Goal: Transaction & Acquisition: Purchase product/service

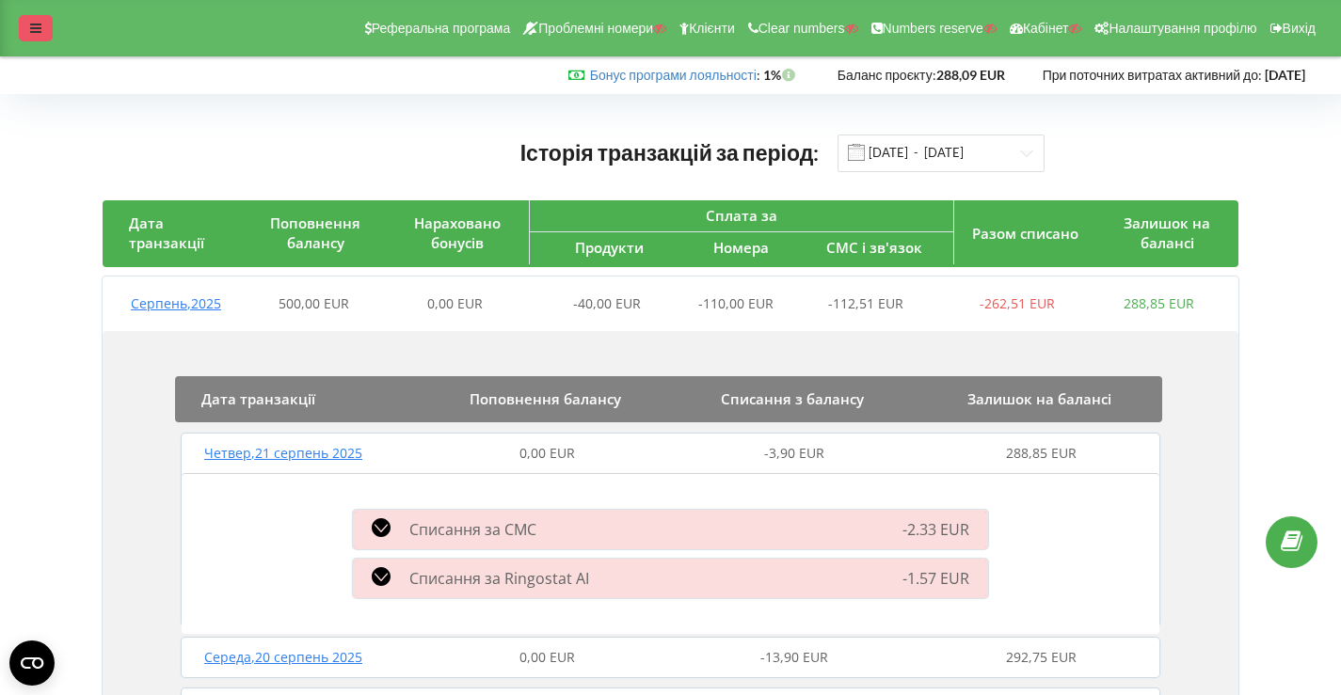
click at [39, 23] on icon at bounding box center [35, 28] width 11 height 13
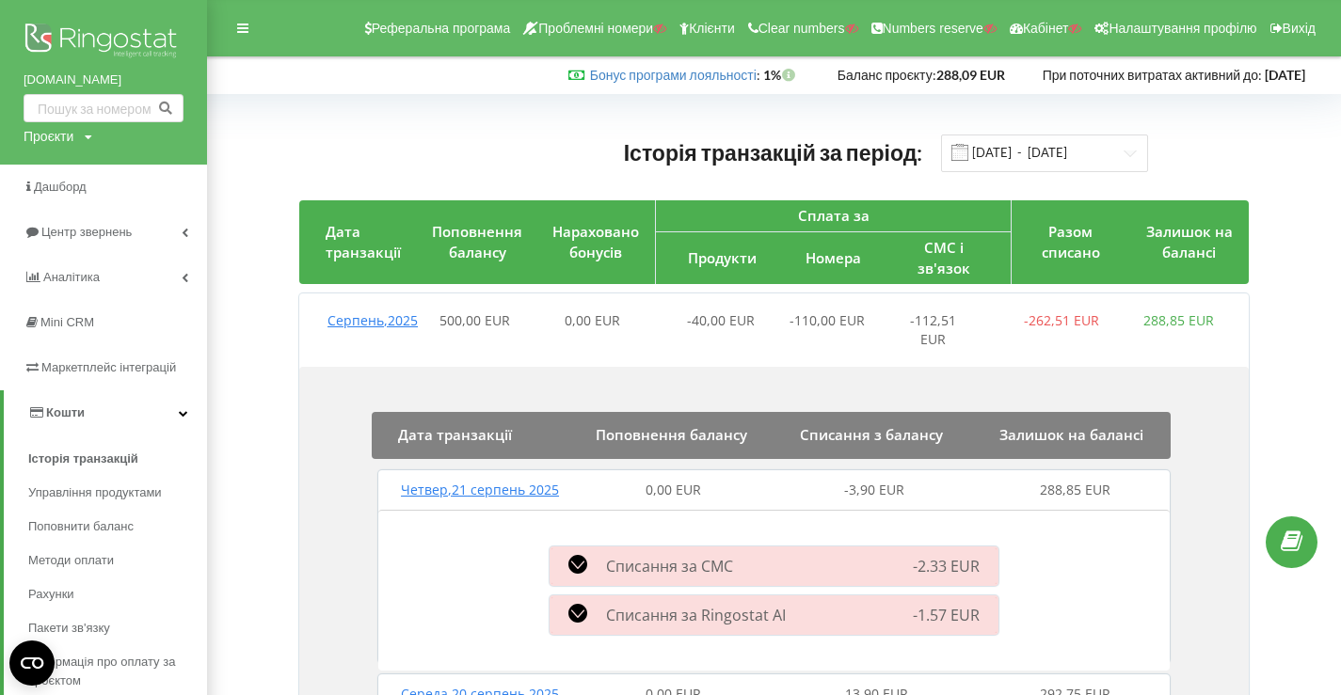
click at [95, 40] on img at bounding box center [104, 42] width 160 height 47
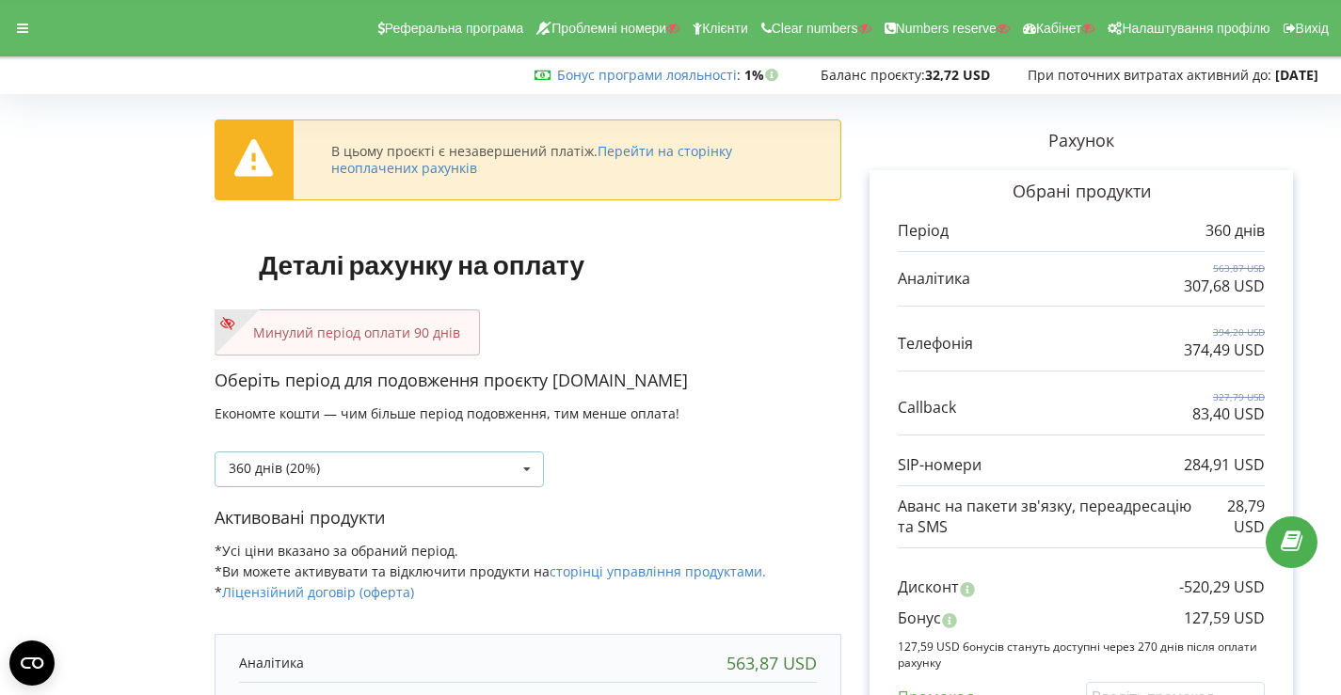
click at [501, 469] on div "360 днів (20%) Поповнити баланс без подовження" at bounding box center [379, 470] width 329 height 36
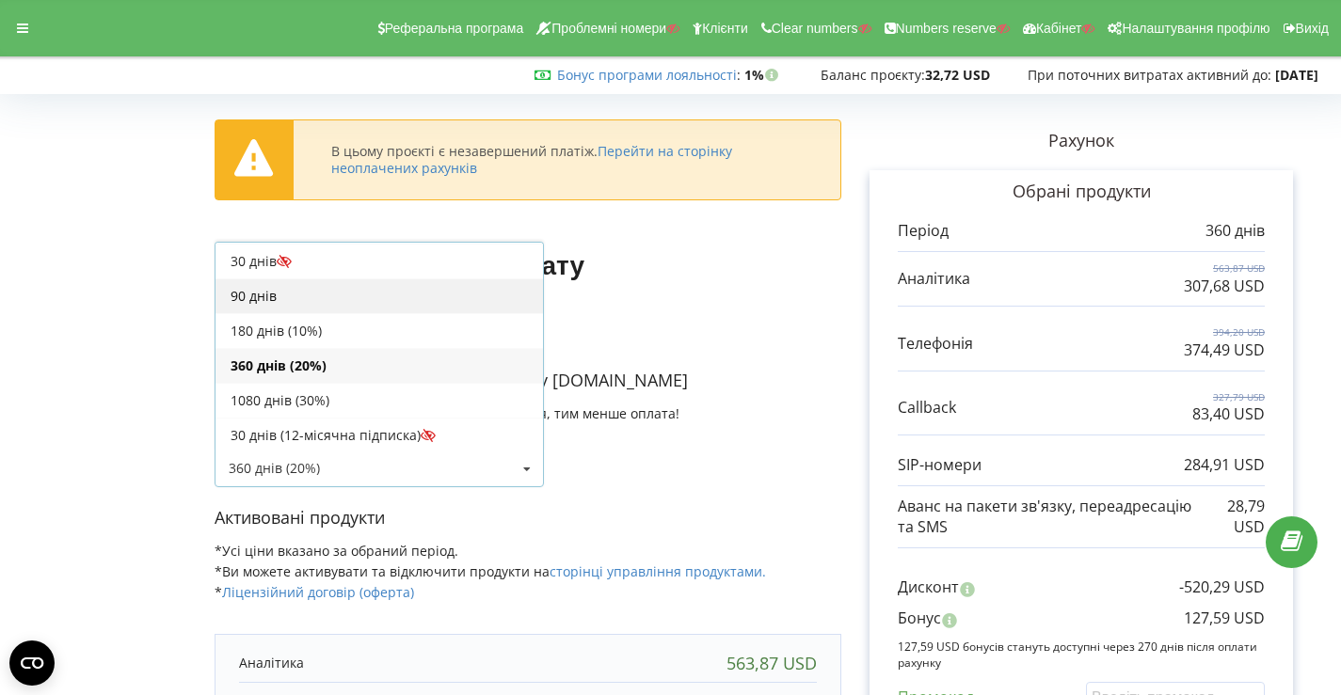
click at [330, 291] on div "90 днів" at bounding box center [380, 296] width 328 height 35
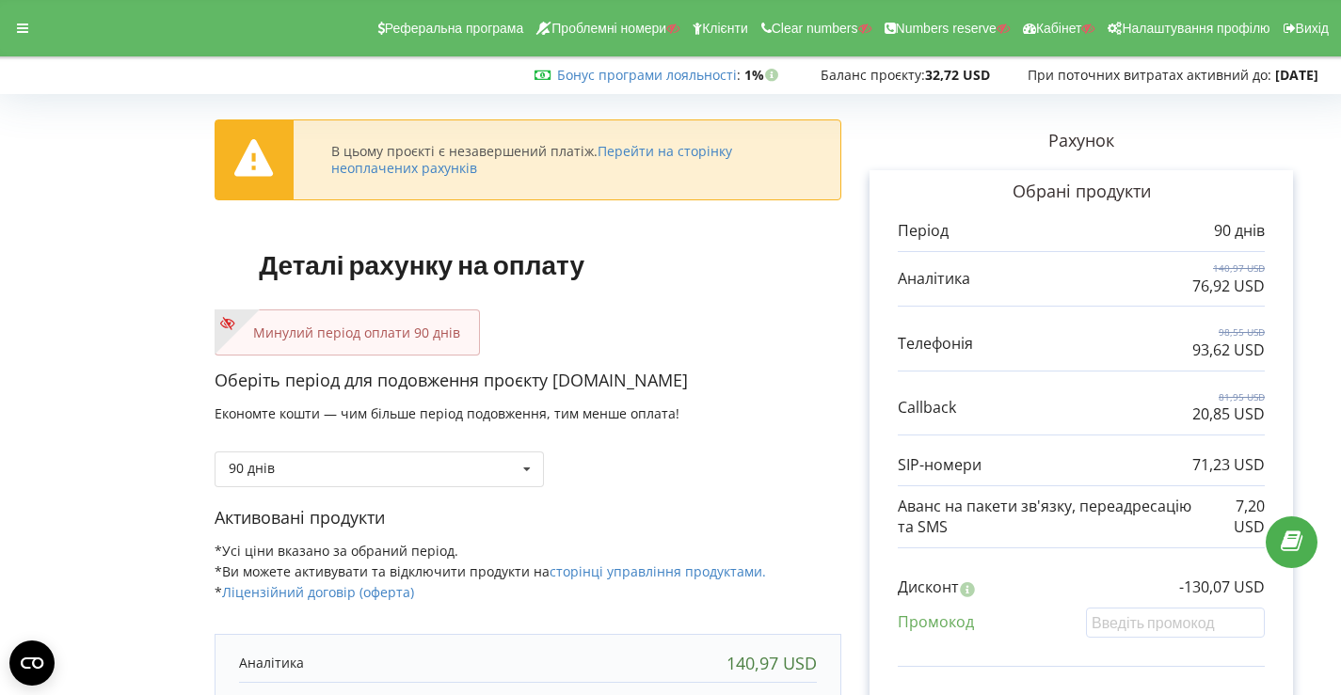
scroll to position [516, 0]
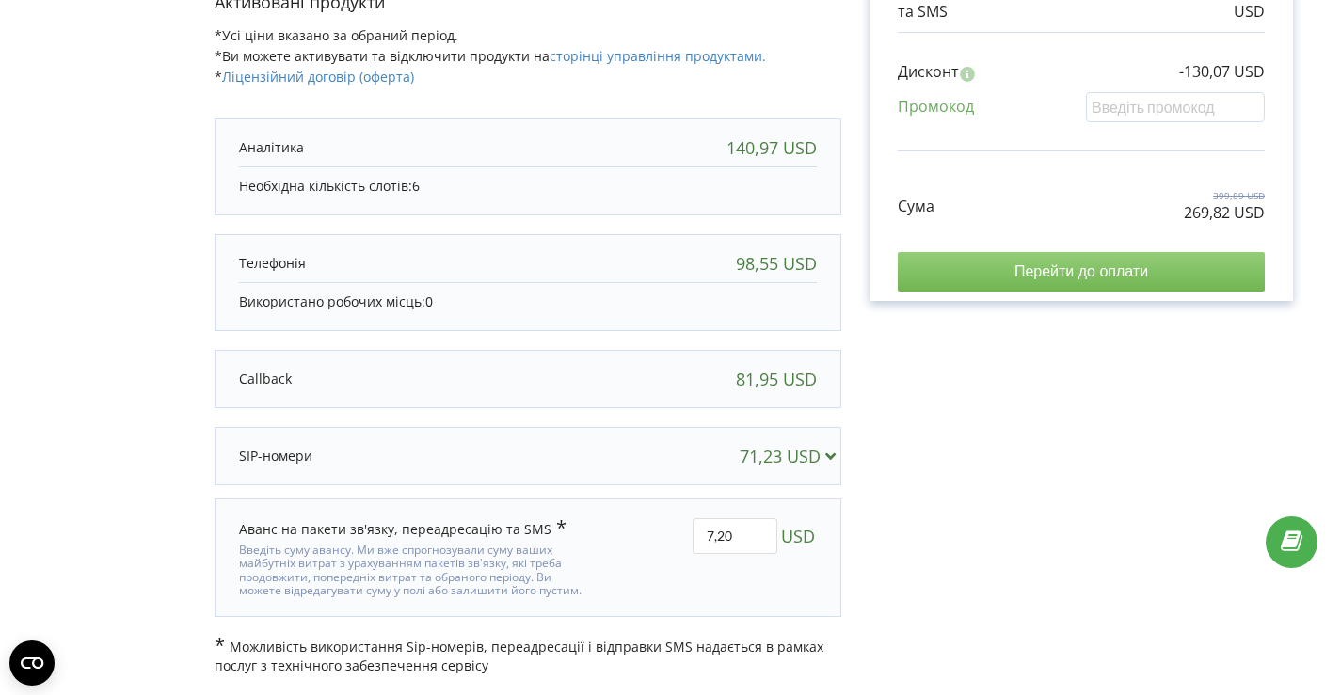
click at [1007, 267] on input "Перейти до оплати" at bounding box center [1081, 272] width 367 height 40
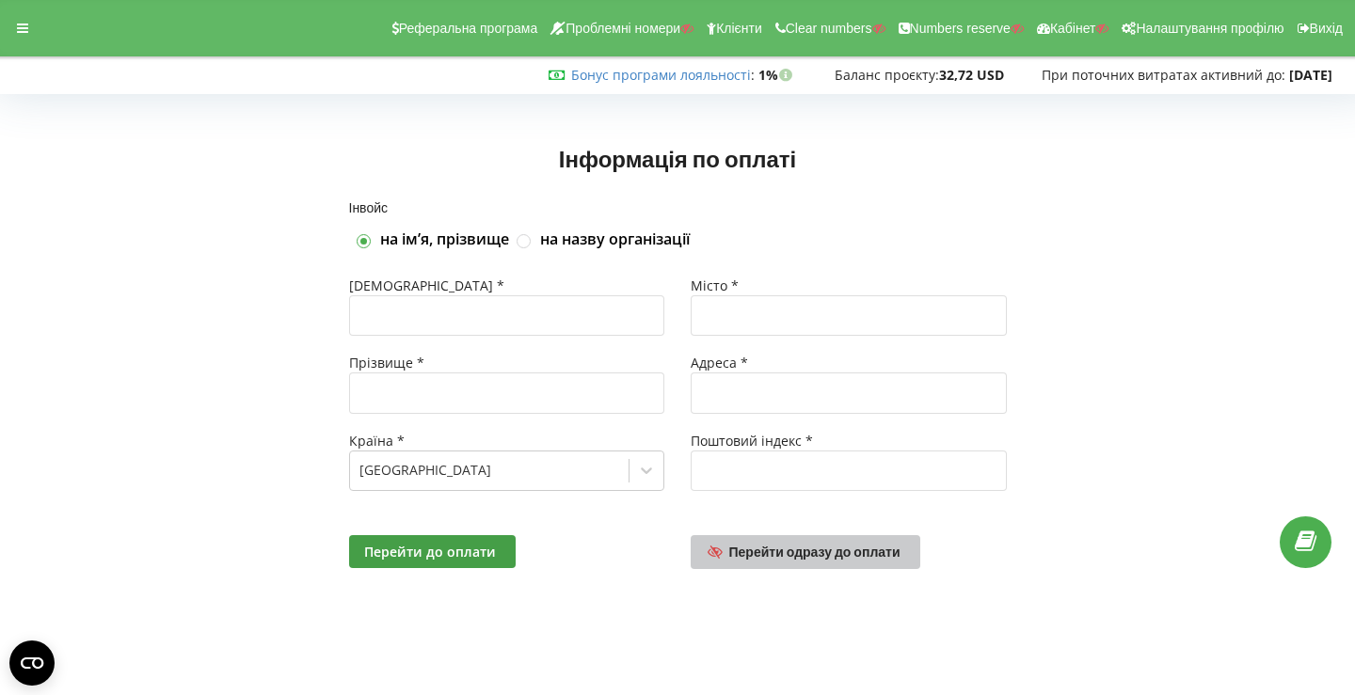
click at [746, 551] on span "Перейти одразу до оплати" at bounding box center [814, 552] width 171 height 16
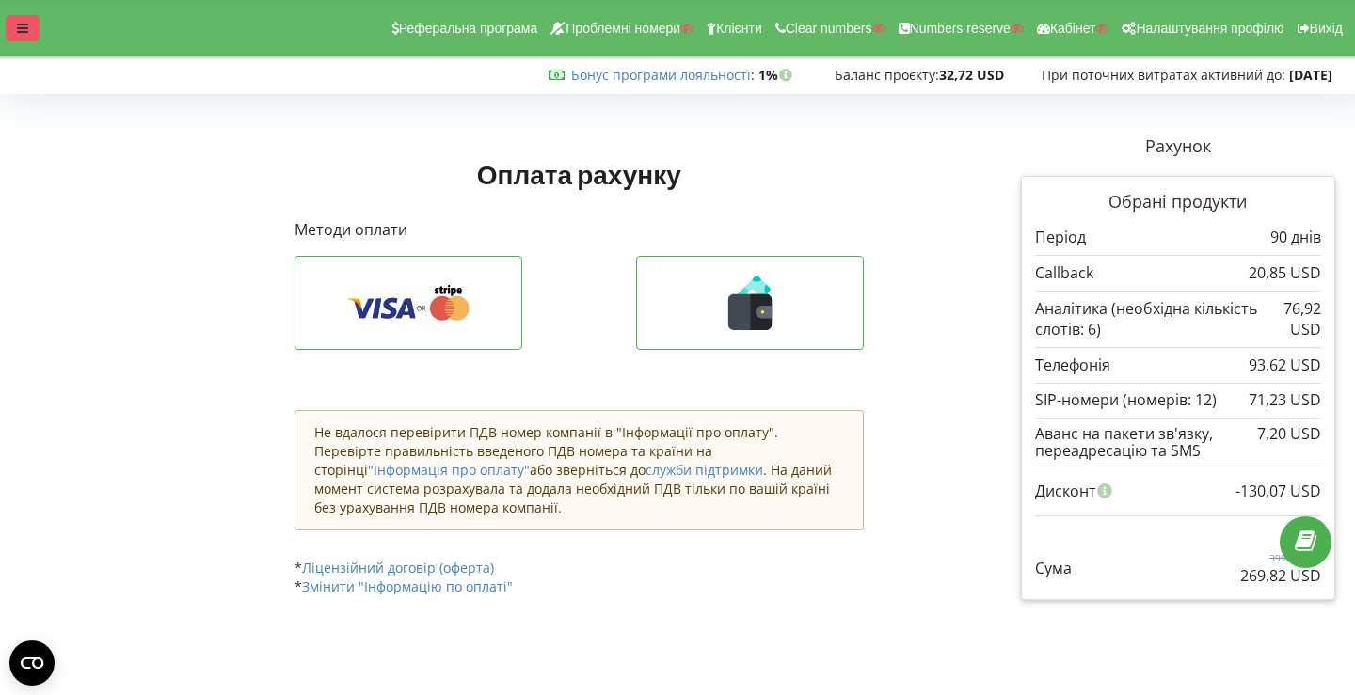
click at [30, 38] on div at bounding box center [23, 28] width 34 height 26
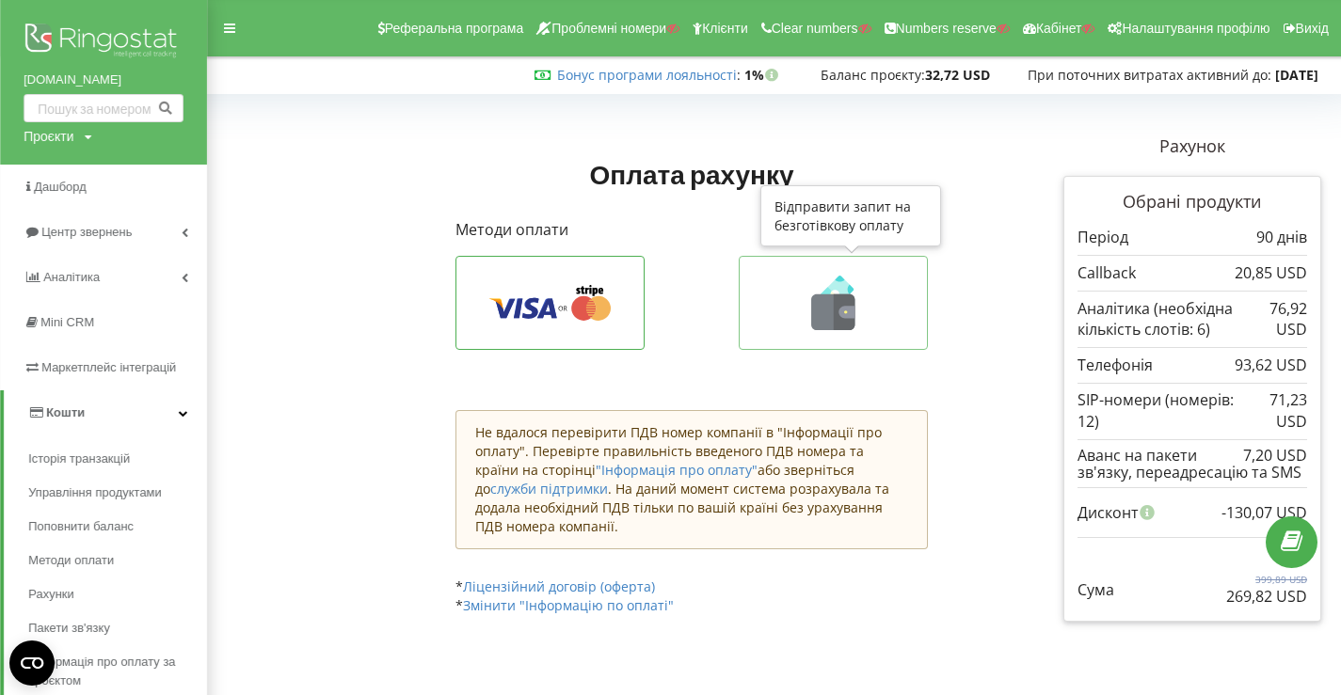
click at [817, 307] on icon at bounding box center [832, 313] width 43 height 36
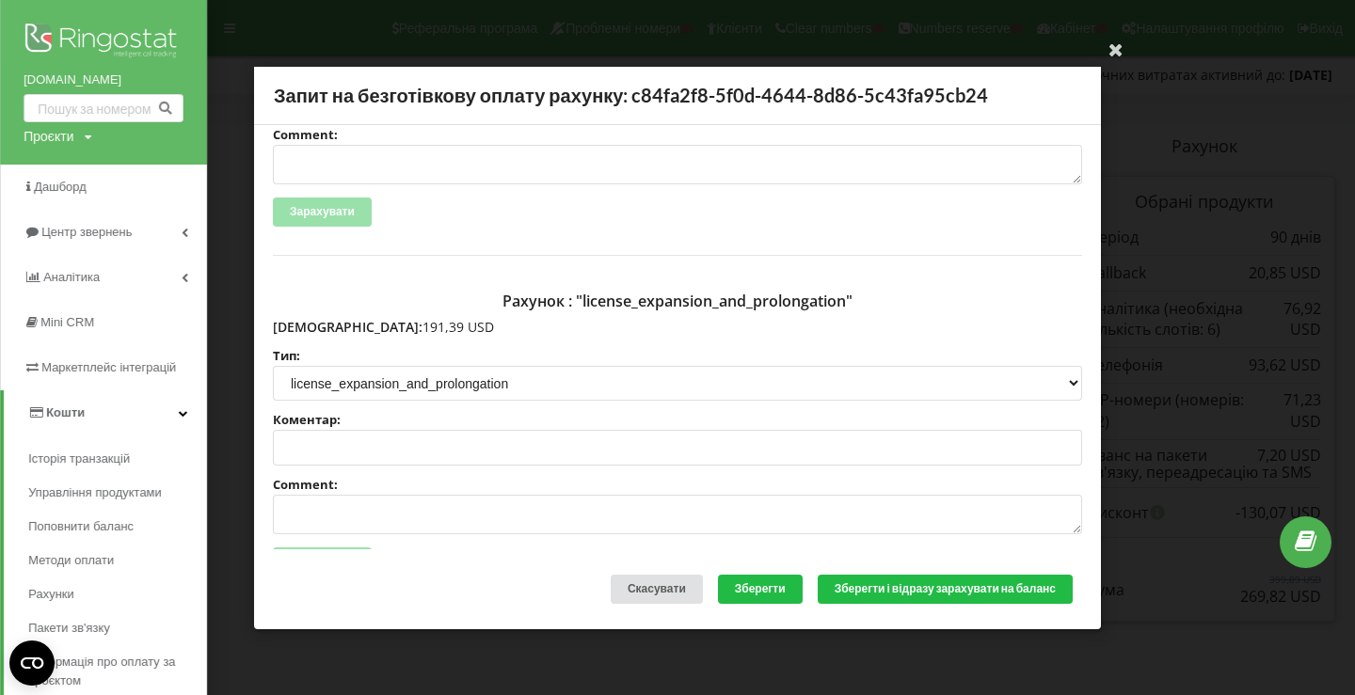
scroll to position [322, 0]
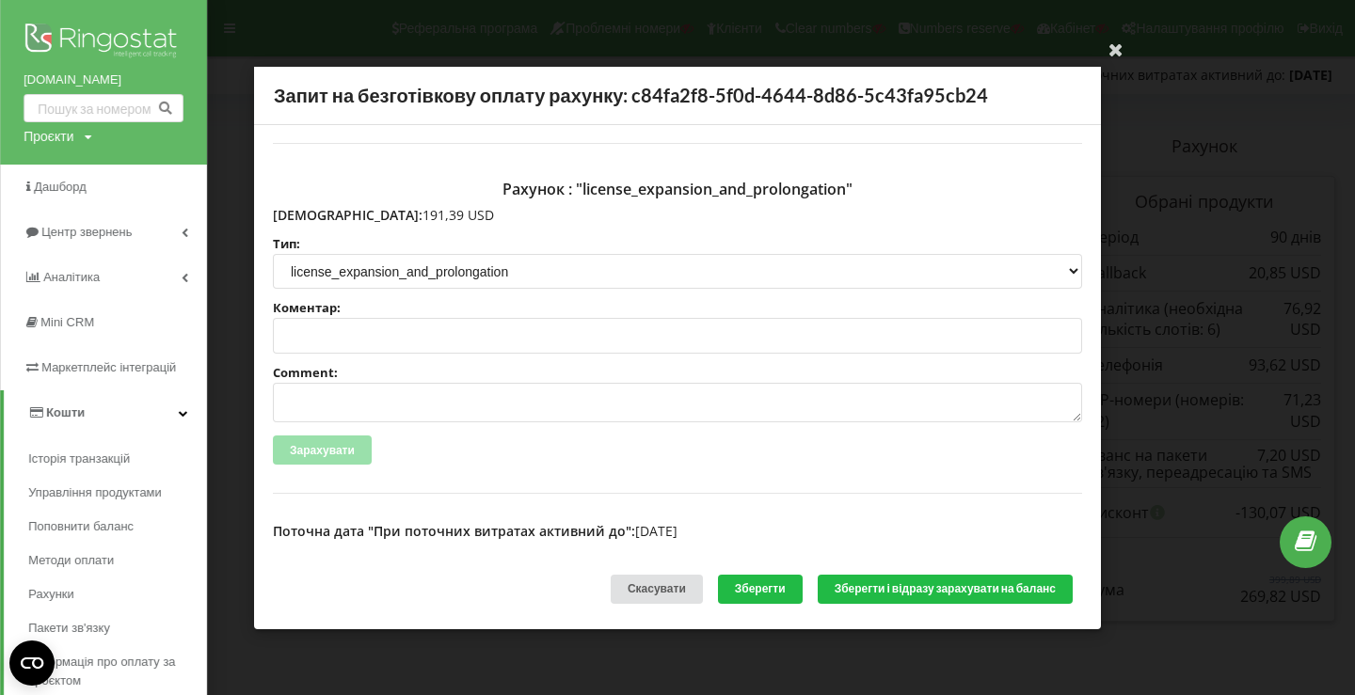
drag, startPoint x: 312, startPoint y: 210, endPoint x: 391, endPoint y: 217, distance: 78.5
click at [391, 217] on p "Сума: 191,39 USD" at bounding box center [677, 215] width 809 height 19
copy p "191,39 USD"
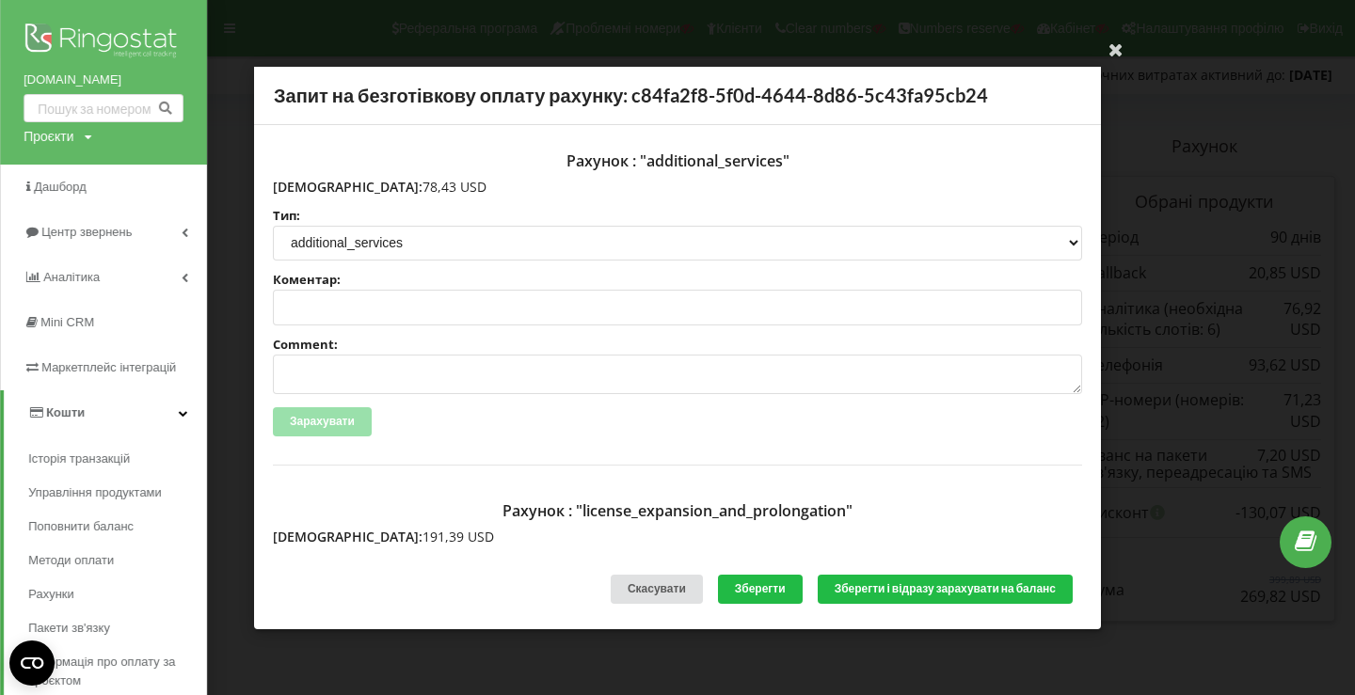
drag, startPoint x: 312, startPoint y: 184, endPoint x: 380, endPoint y: 193, distance: 68.3
click at [380, 193] on p "Сума: 78,43 USD" at bounding box center [677, 186] width 809 height 19
copy p "78,43 USD"
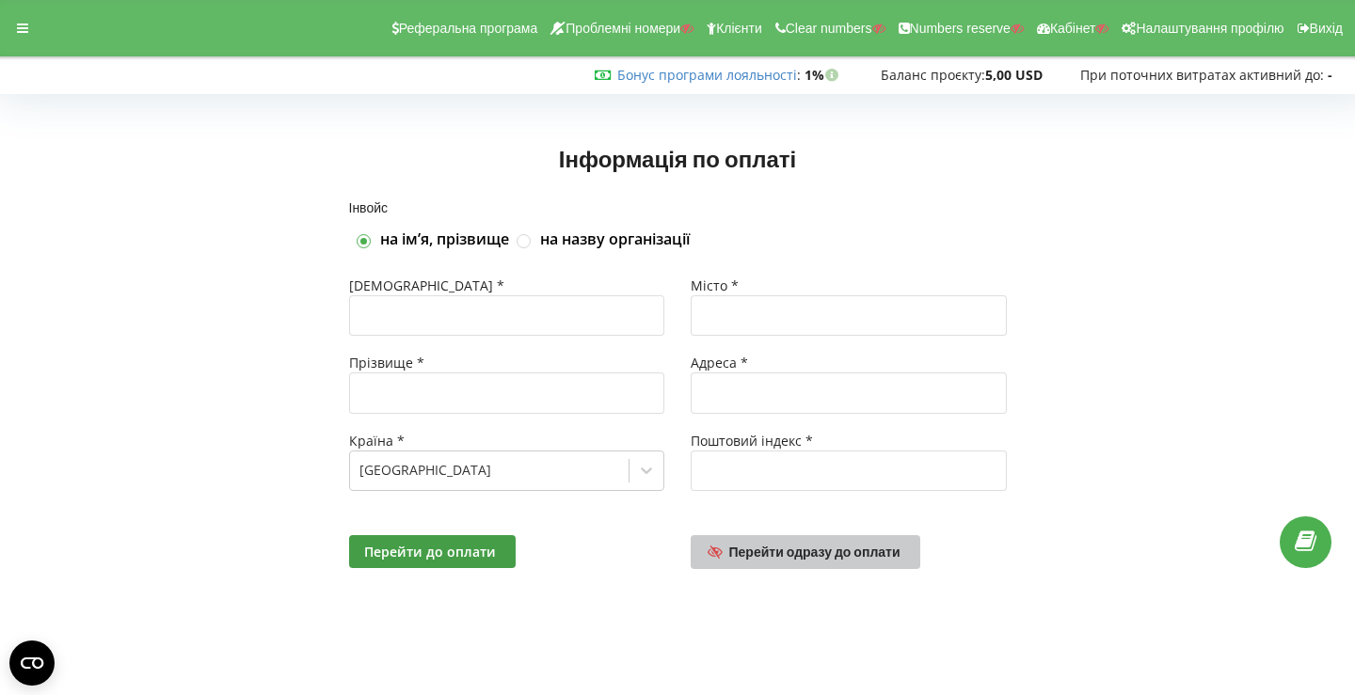
click at [756, 544] on span "Перейти одразу до оплати" at bounding box center [814, 552] width 171 height 16
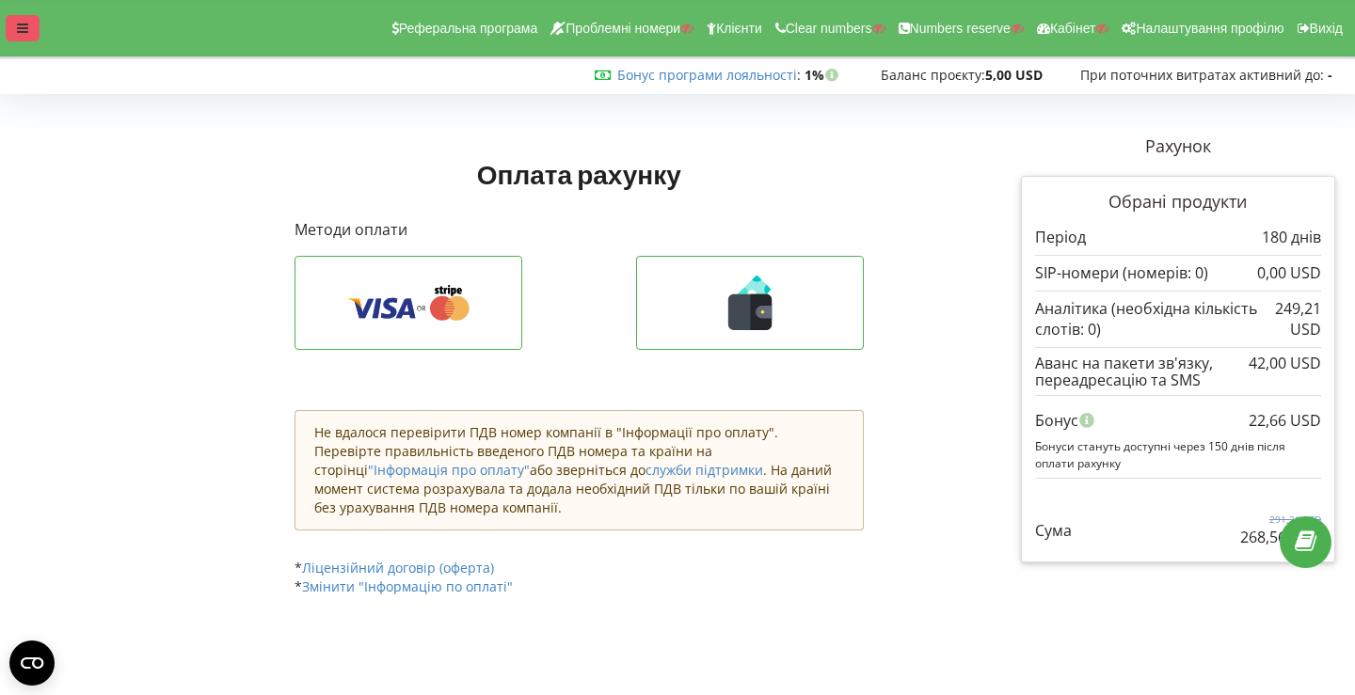
click at [19, 30] on icon at bounding box center [22, 28] width 11 height 13
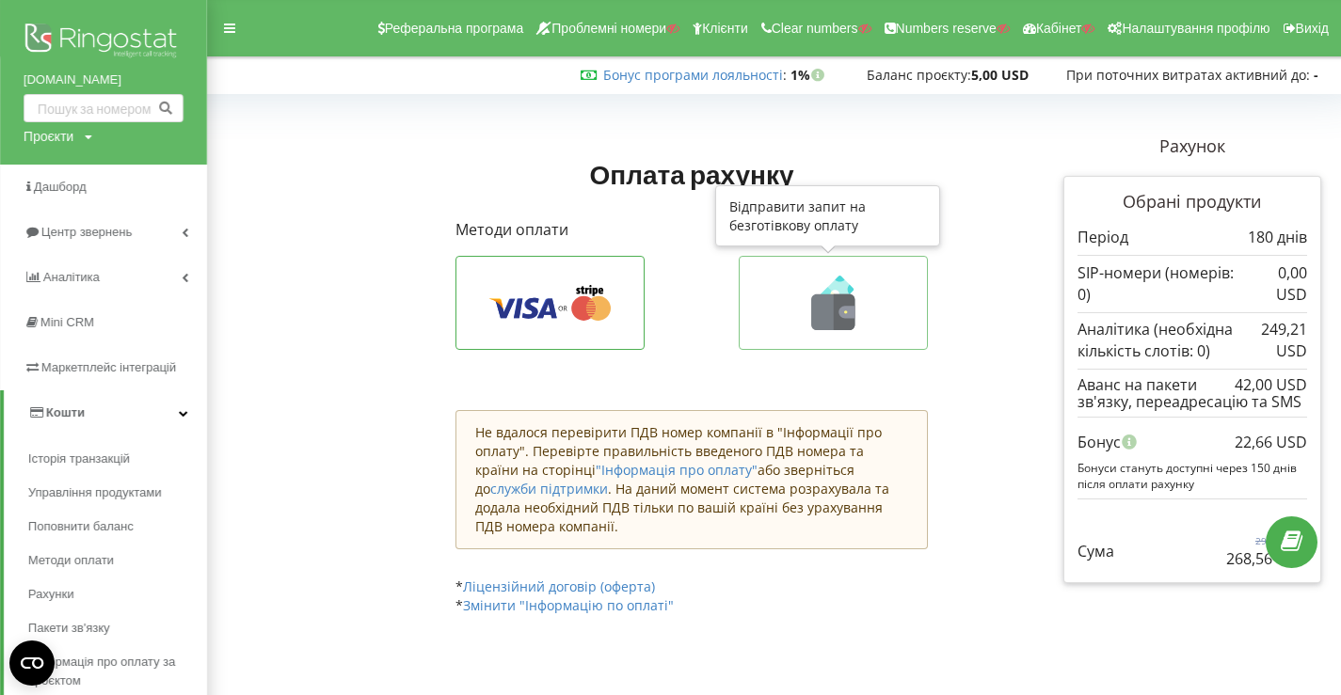
click at [804, 299] on icon at bounding box center [833, 303] width 149 height 55
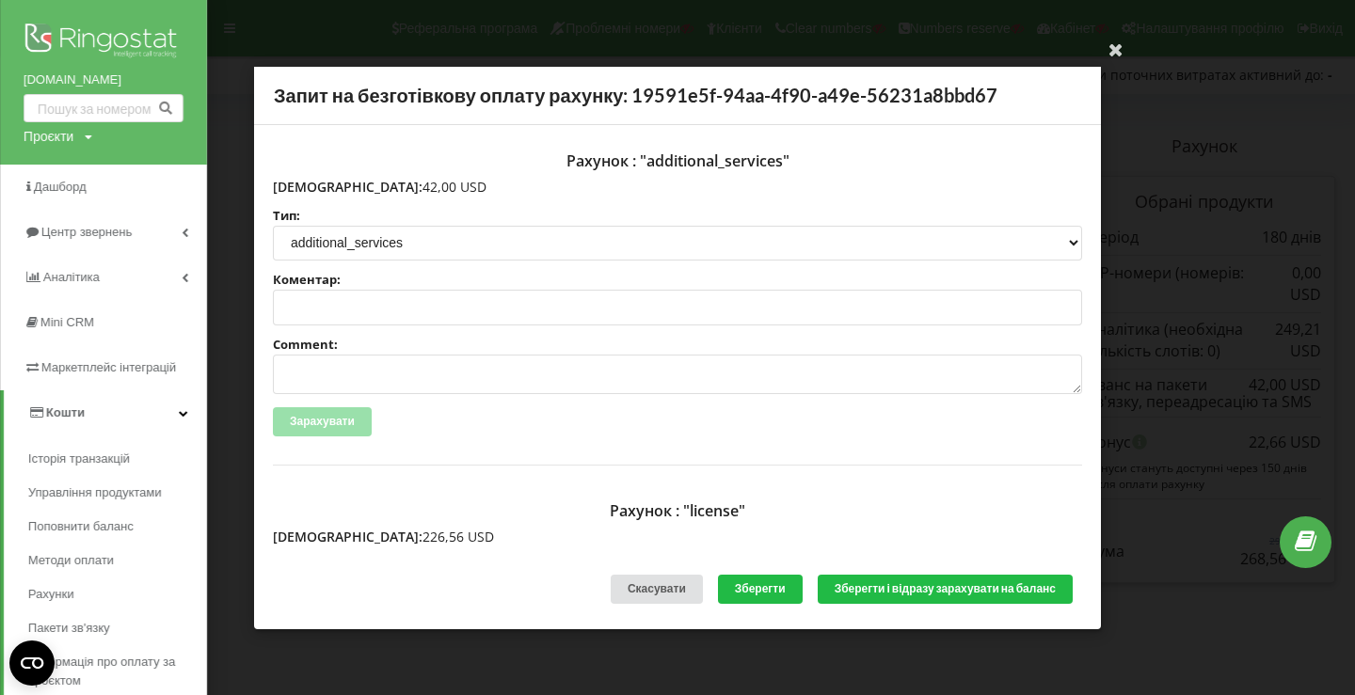
scroll to position [24, 0]
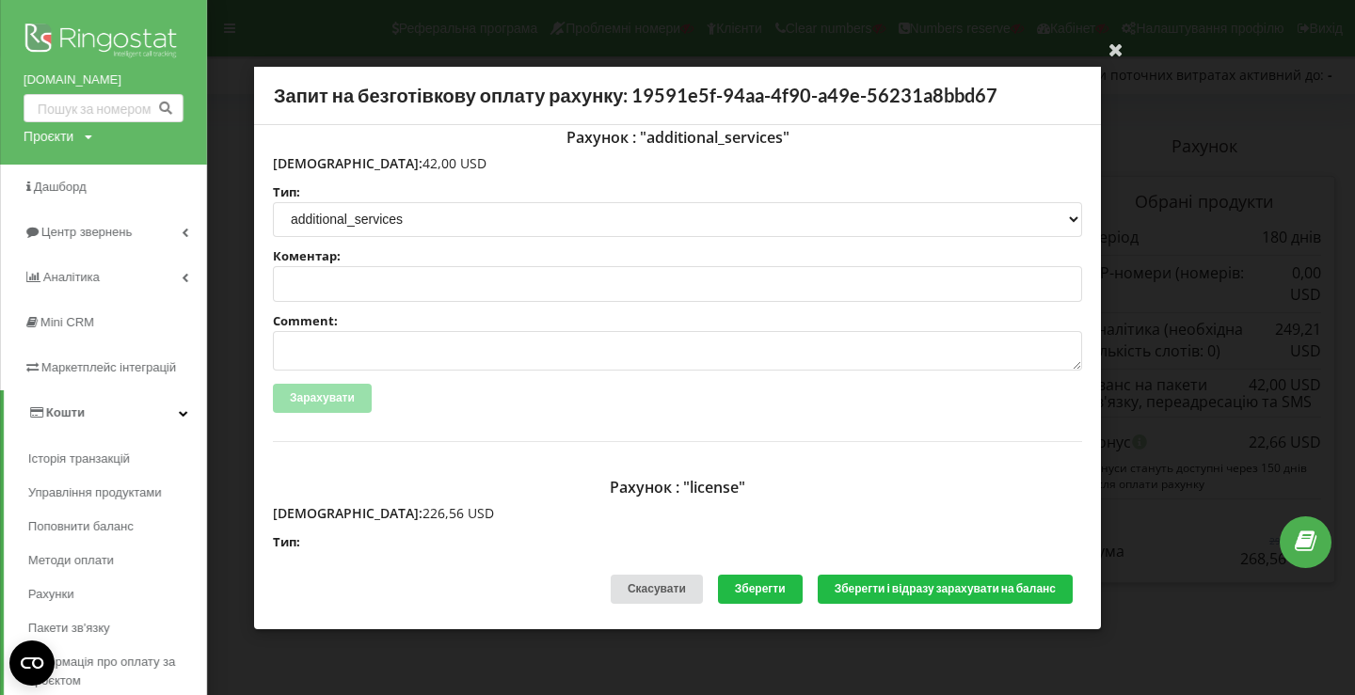
drag, startPoint x: 312, startPoint y: 534, endPoint x: 390, endPoint y: 512, distance: 80.1
click at [390, 512] on p "[DEMOGRAPHIC_DATA]: 226,56 USD" at bounding box center [677, 513] width 809 height 19
copy p "226,56 USD"
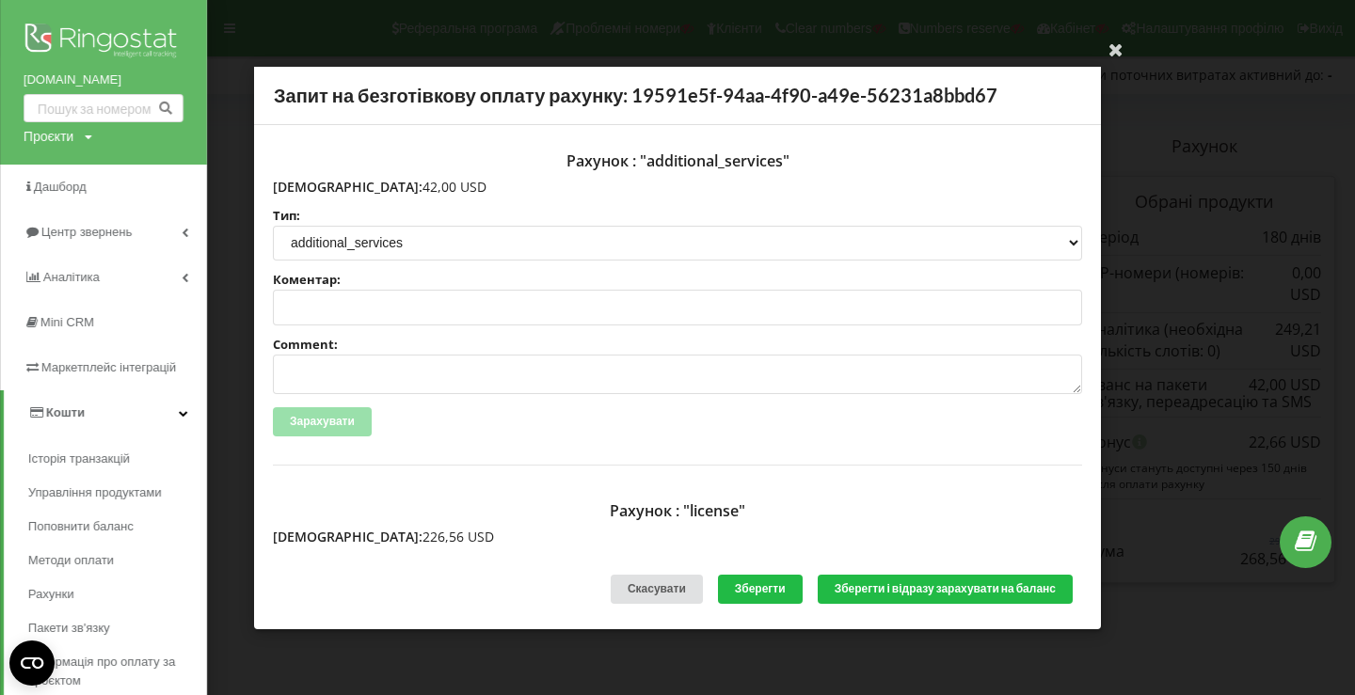
drag, startPoint x: 312, startPoint y: 188, endPoint x: 391, endPoint y: 187, distance: 80.0
click at [391, 187] on p "[DEMOGRAPHIC_DATA]: 42,00 USD" at bounding box center [677, 186] width 809 height 19
copy p "42,00 USD"
